Goal: Task Accomplishment & Management: Use online tool/utility

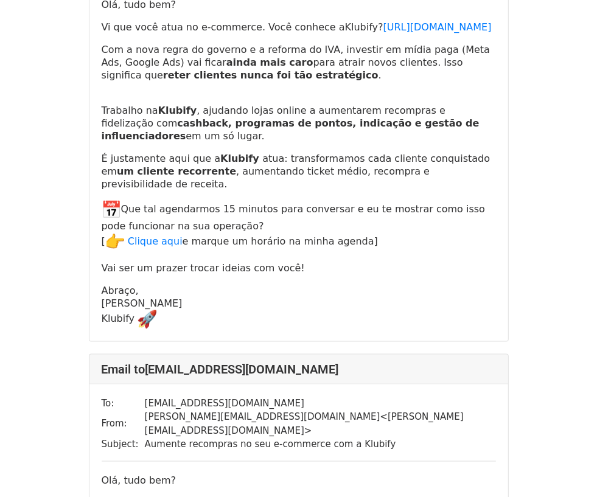
scroll to position [609, 0]
